Goal: Transaction & Acquisition: Purchase product/service

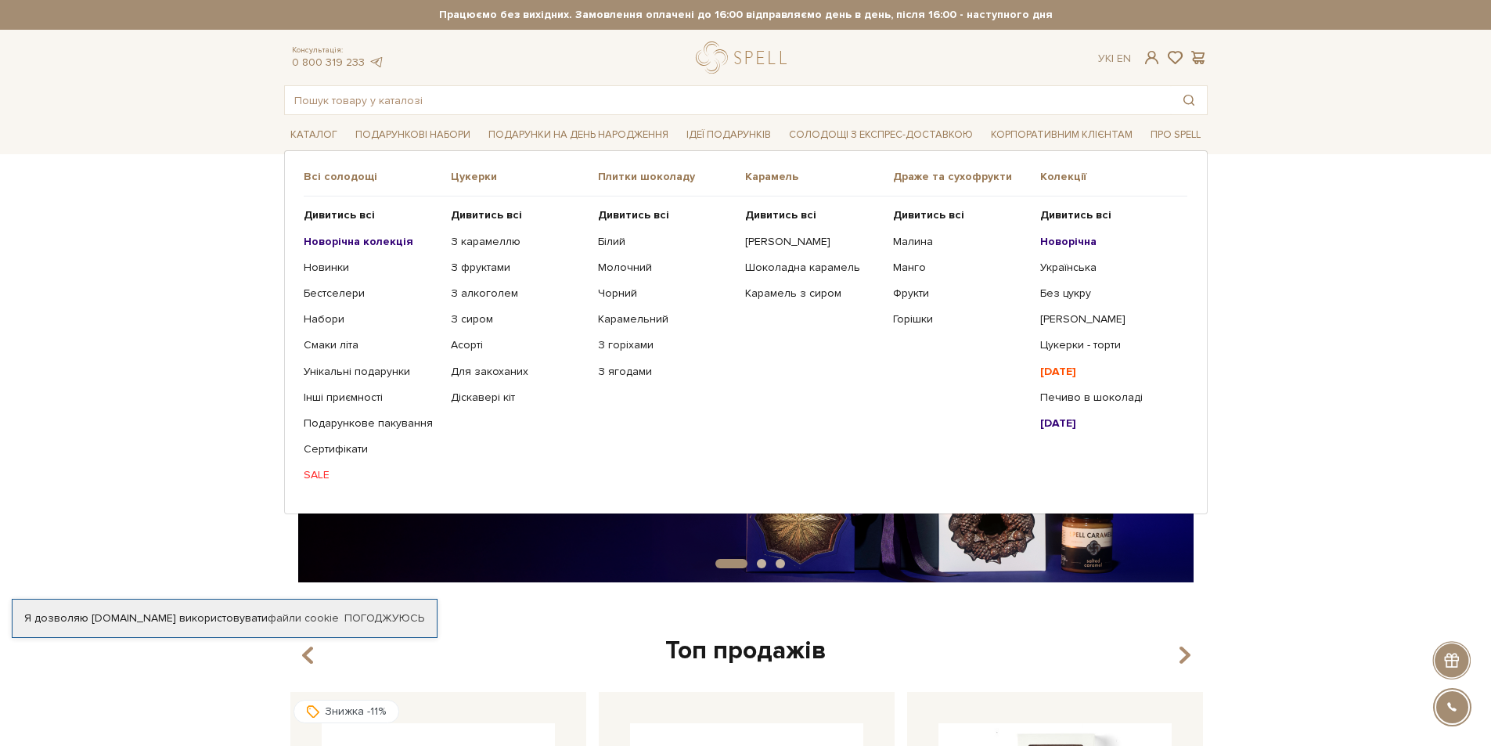
click at [350, 246] on b "Новорічна колекція" at bounding box center [359, 241] width 110 height 13
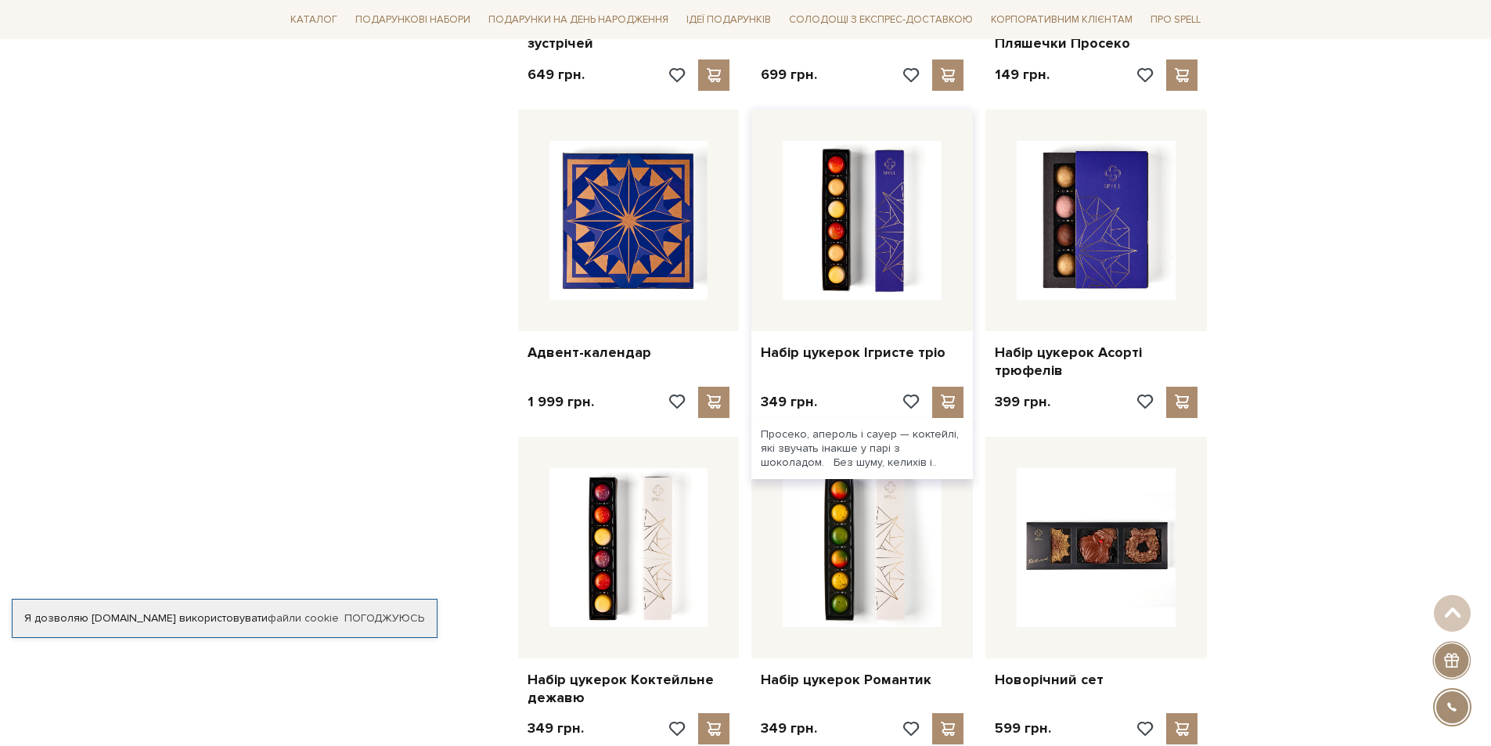
scroll to position [1174, 0]
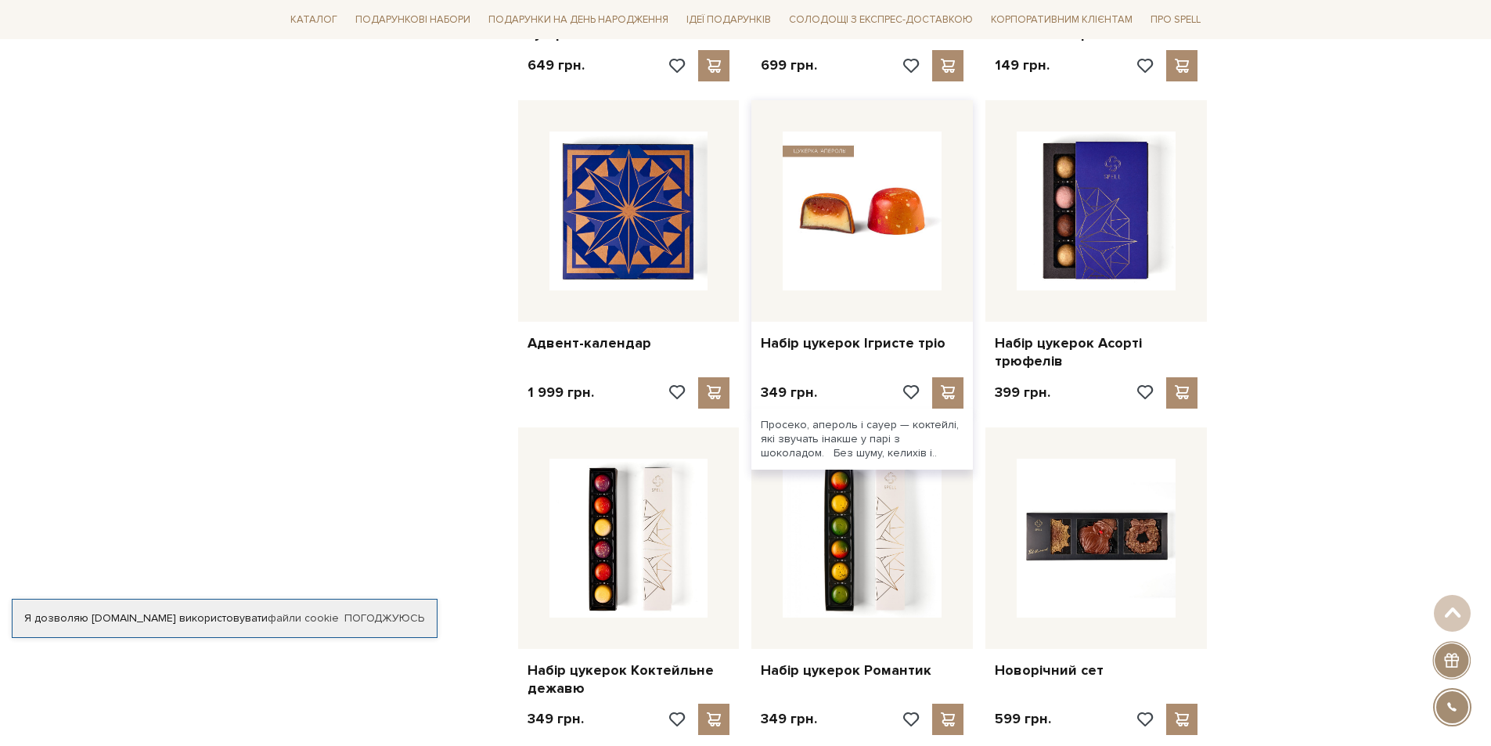
click at [792, 225] on img at bounding box center [861, 210] width 159 height 159
